Goal: Task Accomplishment & Management: Use online tool/utility

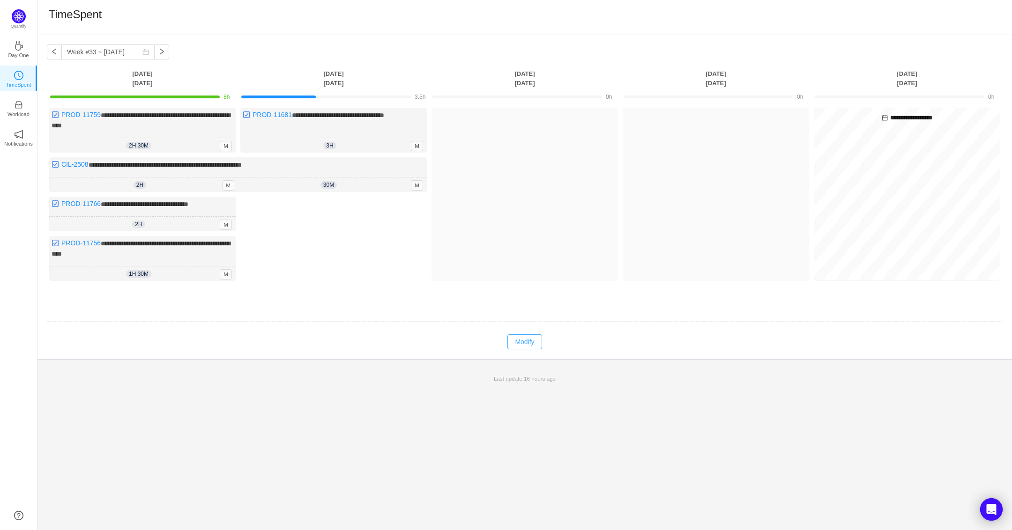
click at [527, 335] on button "Modify" at bounding box center [525, 342] width 34 height 15
click at [331, 207] on button "Log Time" at bounding box center [326, 211] width 52 height 15
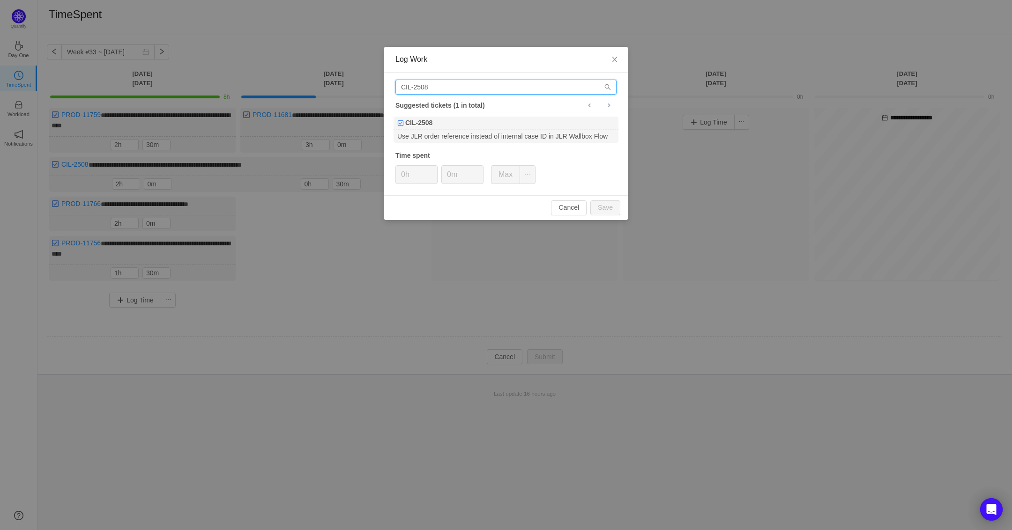
click at [441, 92] on input "CIL-2508" at bounding box center [506, 87] width 221 height 15
drag, startPoint x: 441, startPoint y: 90, endPoint x: 344, endPoint y: 91, distance: 96.5
click at [344, 91] on div "Log Work CIL-2508 Suggested tickets (1 in total) CIL-2508 Use JLR order referen…" at bounding box center [506, 265] width 1012 height 530
paste input "PROD-11764"
type input "PROD-11764"
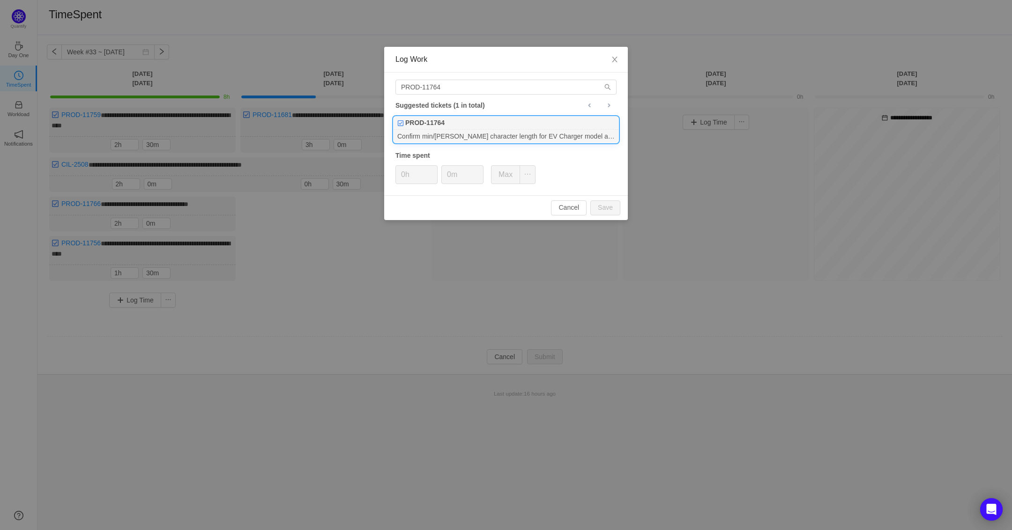
click at [456, 127] on div "PROD-11764" at bounding box center [506, 123] width 225 height 13
click at [434, 170] on span "Increase Value" at bounding box center [432, 171] width 10 height 11
click at [424, 179] on input "1h" at bounding box center [416, 175] width 41 height 18
type input "0h"
drag, startPoint x: 430, startPoint y: 180, endPoint x: 442, endPoint y: 181, distance: 12.3
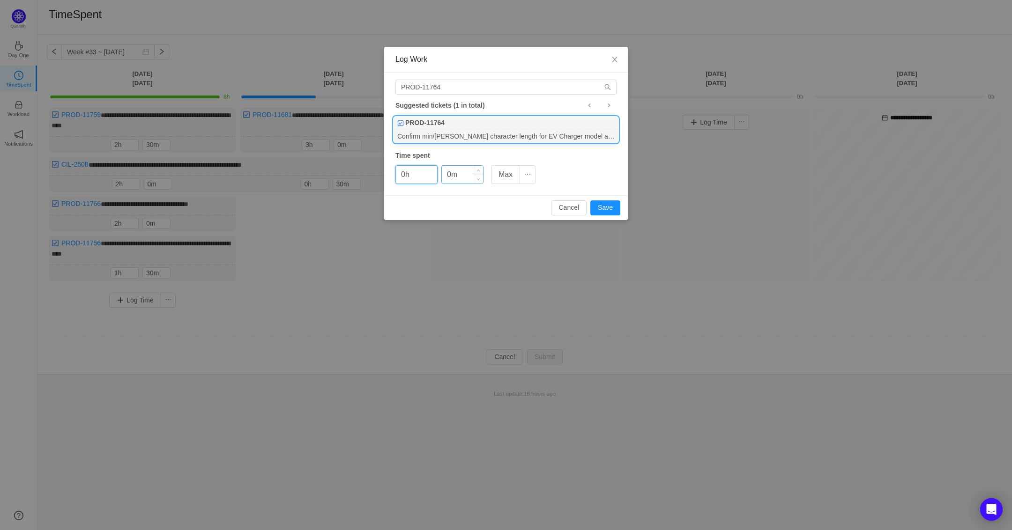
click at [429, 180] on span "Decrease Value" at bounding box center [432, 179] width 10 height 9
click at [478, 171] on icon "icon: up" at bounding box center [478, 171] width 3 height 3
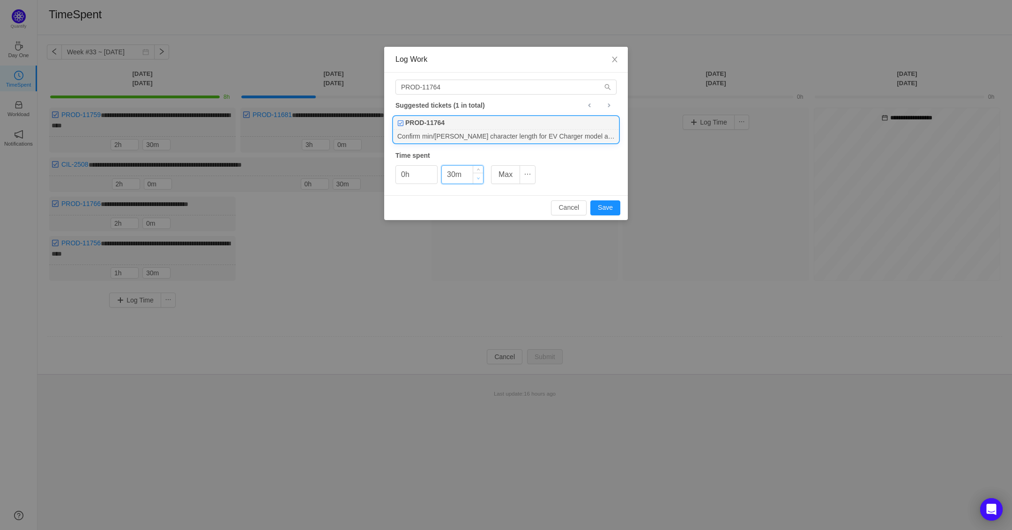
click at [480, 179] on span "Decrease Value" at bounding box center [478, 178] width 10 height 11
click at [609, 206] on button "Save" at bounding box center [605, 208] width 30 height 15
type input "0m"
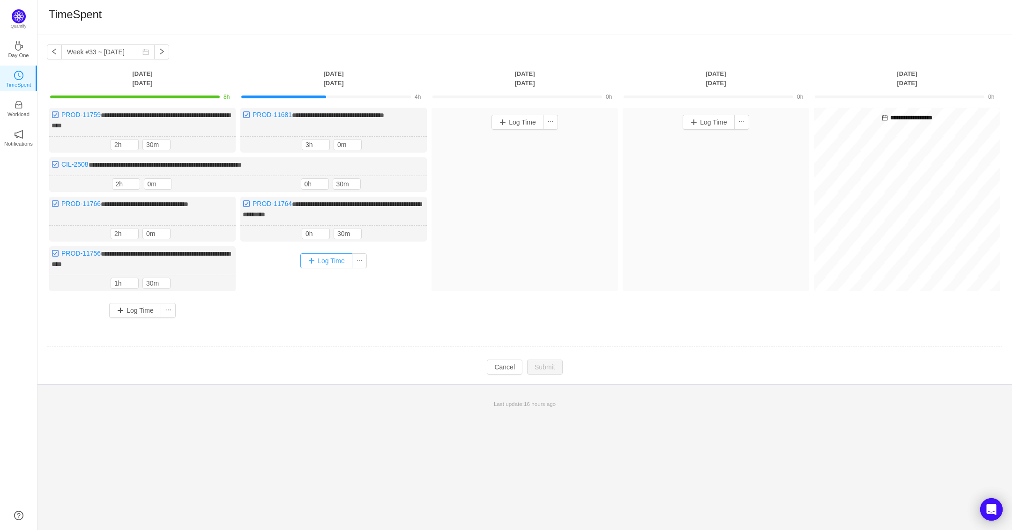
click at [324, 260] on button "Log Time" at bounding box center [326, 261] width 52 height 15
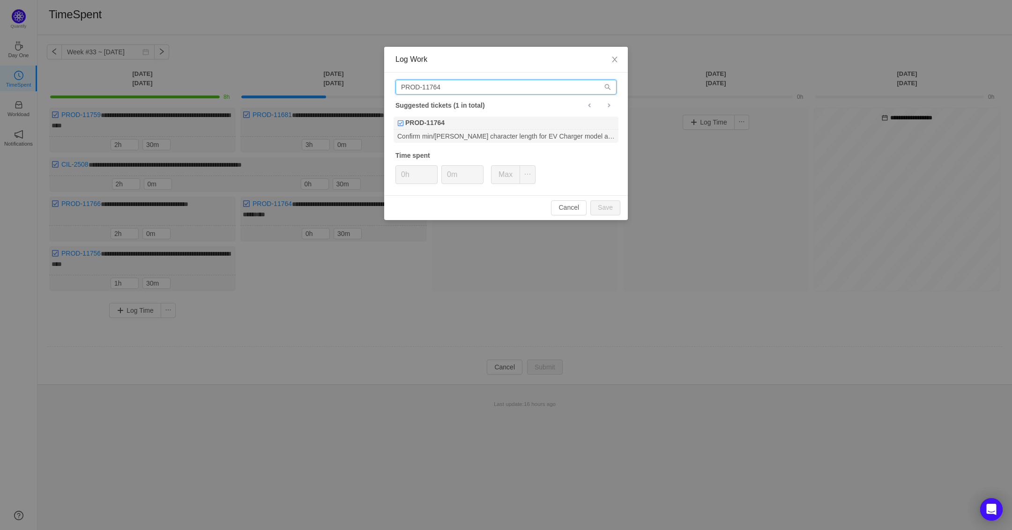
drag, startPoint x: 452, startPoint y: 84, endPoint x: 132, endPoint y: 98, distance: 320.4
click at [113, 92] on div "Log Work PROD-11764 Suggested tickets (1 in total) PROD-11764 Confirm min/[PERS…" at bounding box center [506, 265] width 1012 height 530
paste input "[URL][DOMAIN_NAME]"
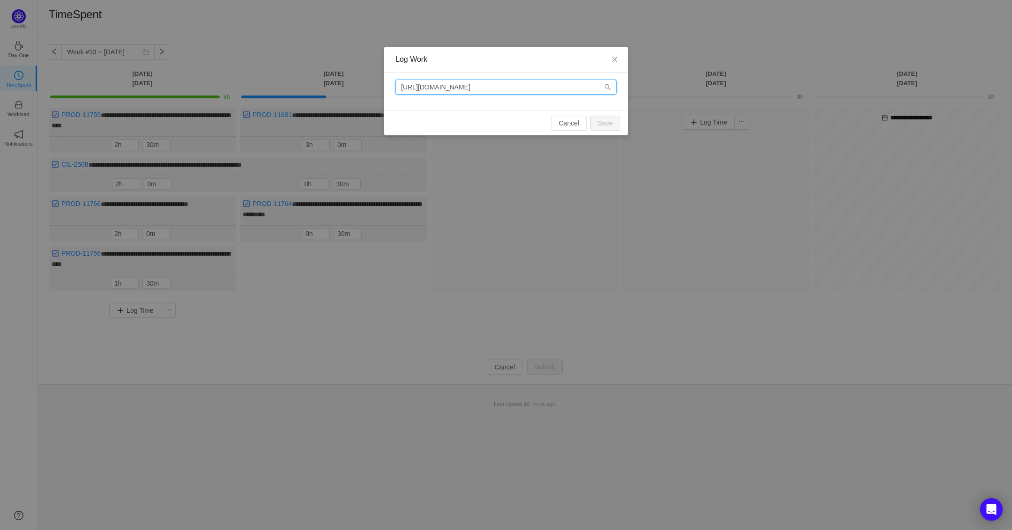
drag, startPoint x: 512, startPoint y: 87, endPoint x: 146, endPoint y: 95, distance: 366.1
click at [166, 90] on div "Log Work [URL][DOMAIN_NAME] Cancel Save" at bounding box center [506, 265] width 1012 height 530
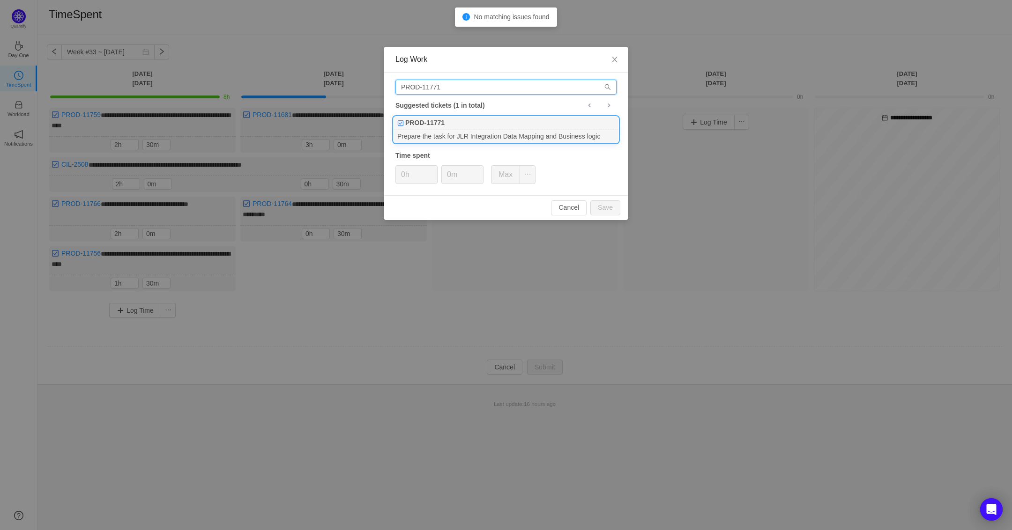
type input "PROD-11771"
click at [460, 117] on div "PROD-11771" at bounding box center [506, 123] width 225 height 13
click at [434, 171] on span "Increase Value" at bounding box center [432, 171] width 10 height 11
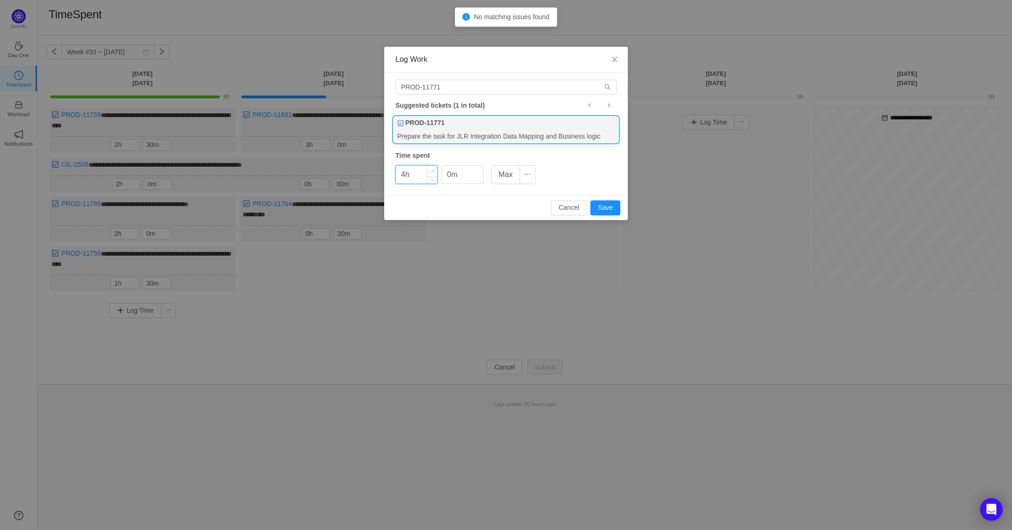
click at [434, 171] on span "Increase Value" at bounding box center [432, 171] width 10 height 11
click at [607, 209] on button "Save" at bounding box center [605, 208] width 30 height 15
type input "0h"
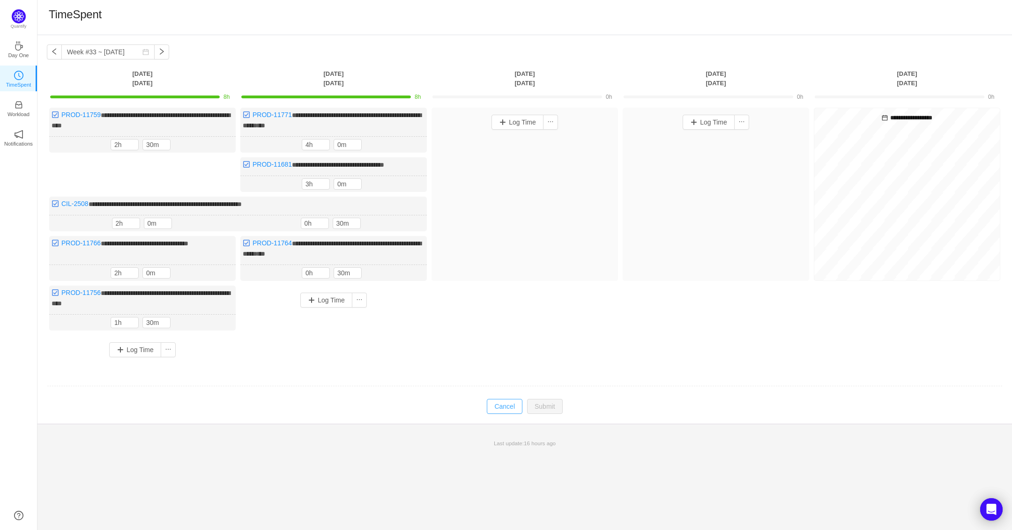
click at [513, 402] on button "Cancel" at bounding box center [505, 406] width 36 height 15
